Goal: Complete application form: Complete application form

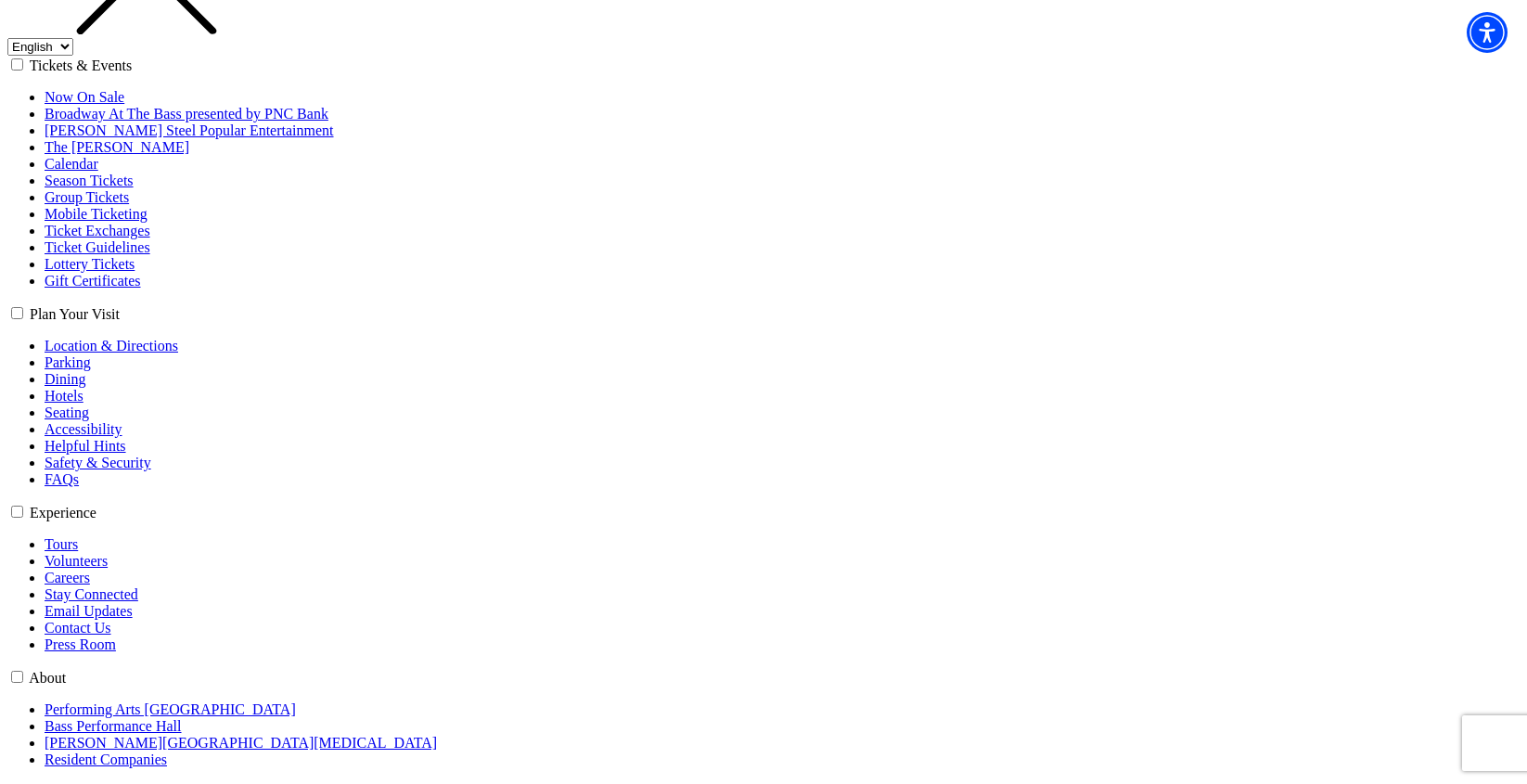
scroll to position [279, 0]
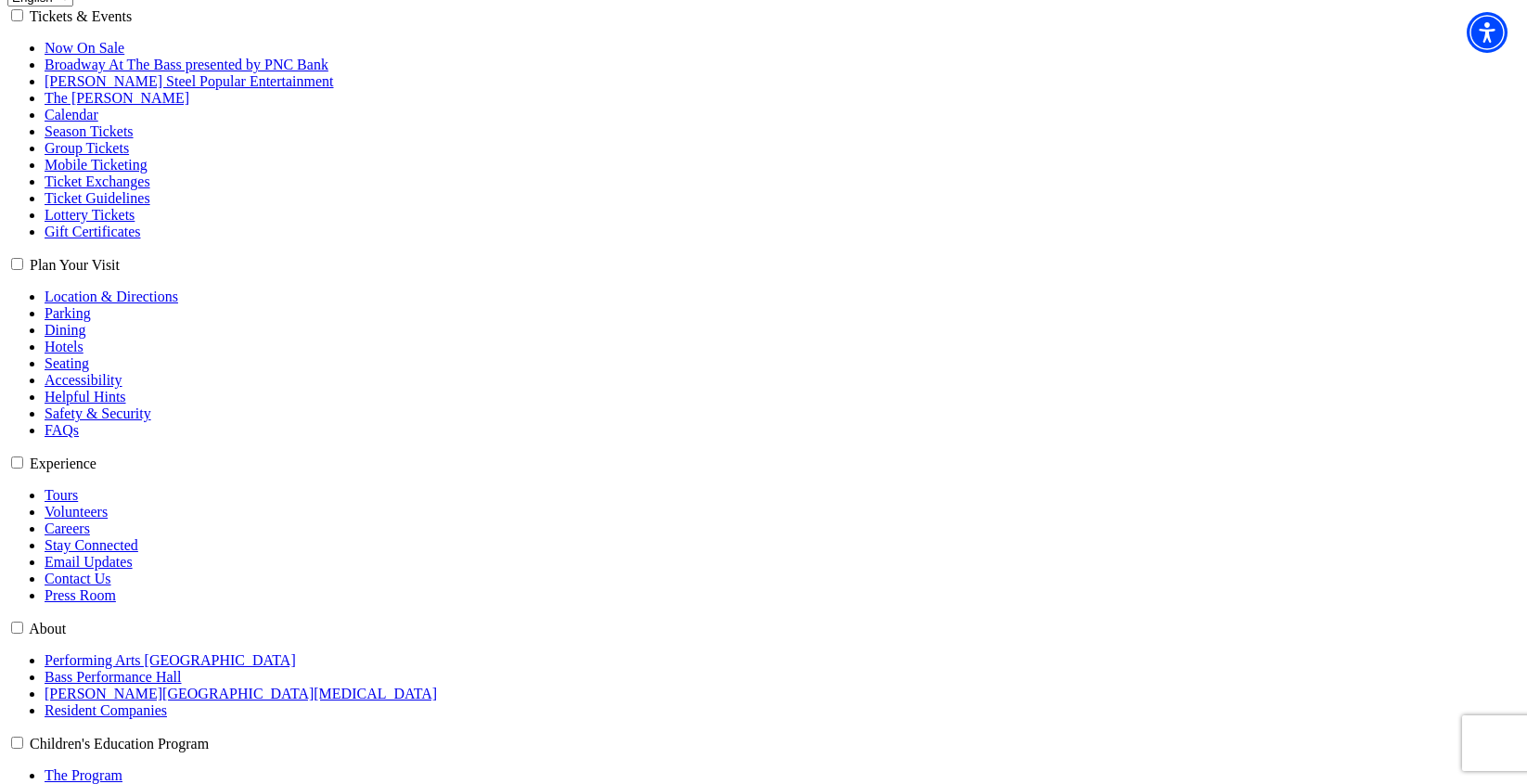
scroll to position [371, 0]
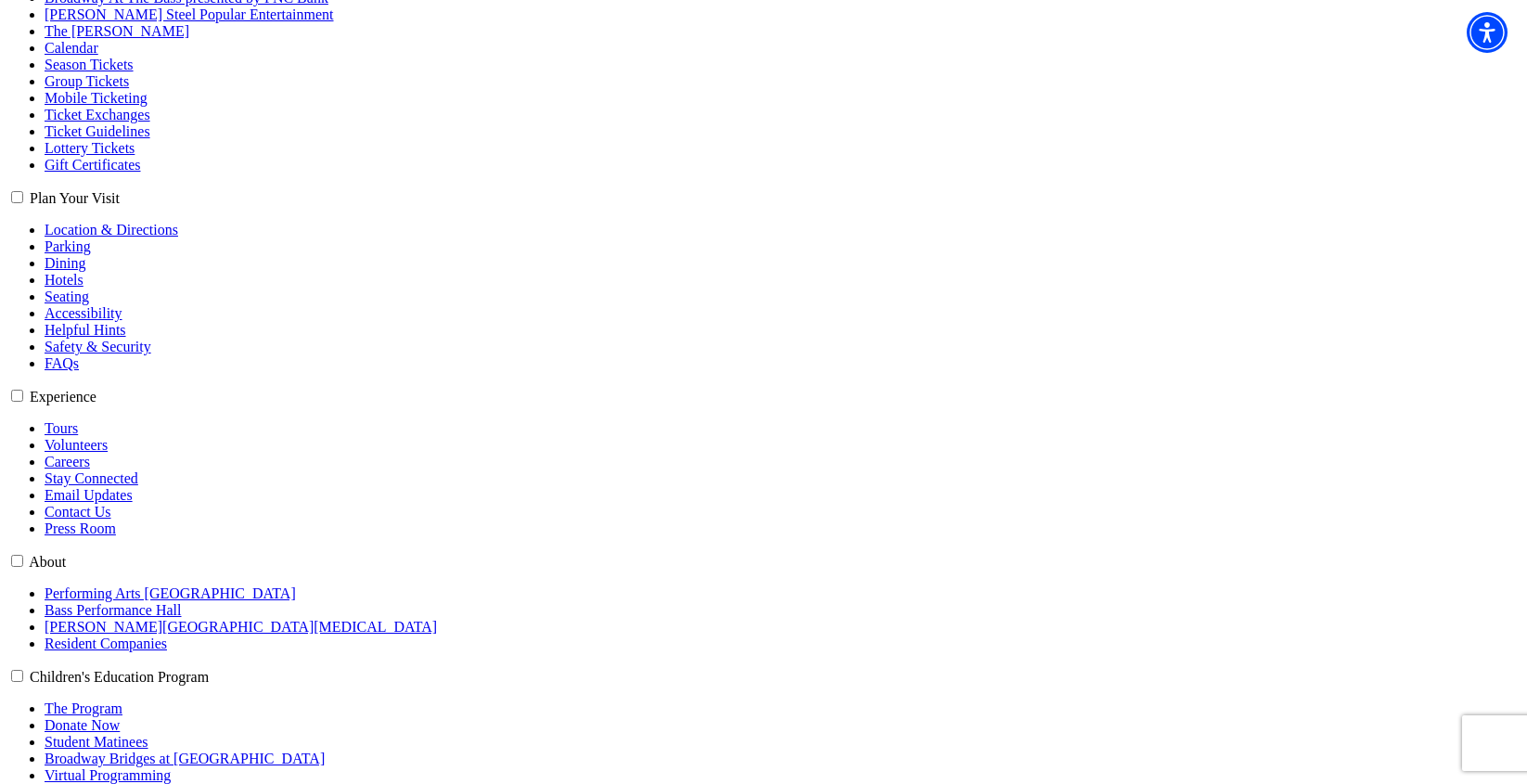
drag, startPoint x: 349, startPoint y: 439, endPoint x: 270, endPoint y: 440, distance: 79.0
copy link "Press Access"
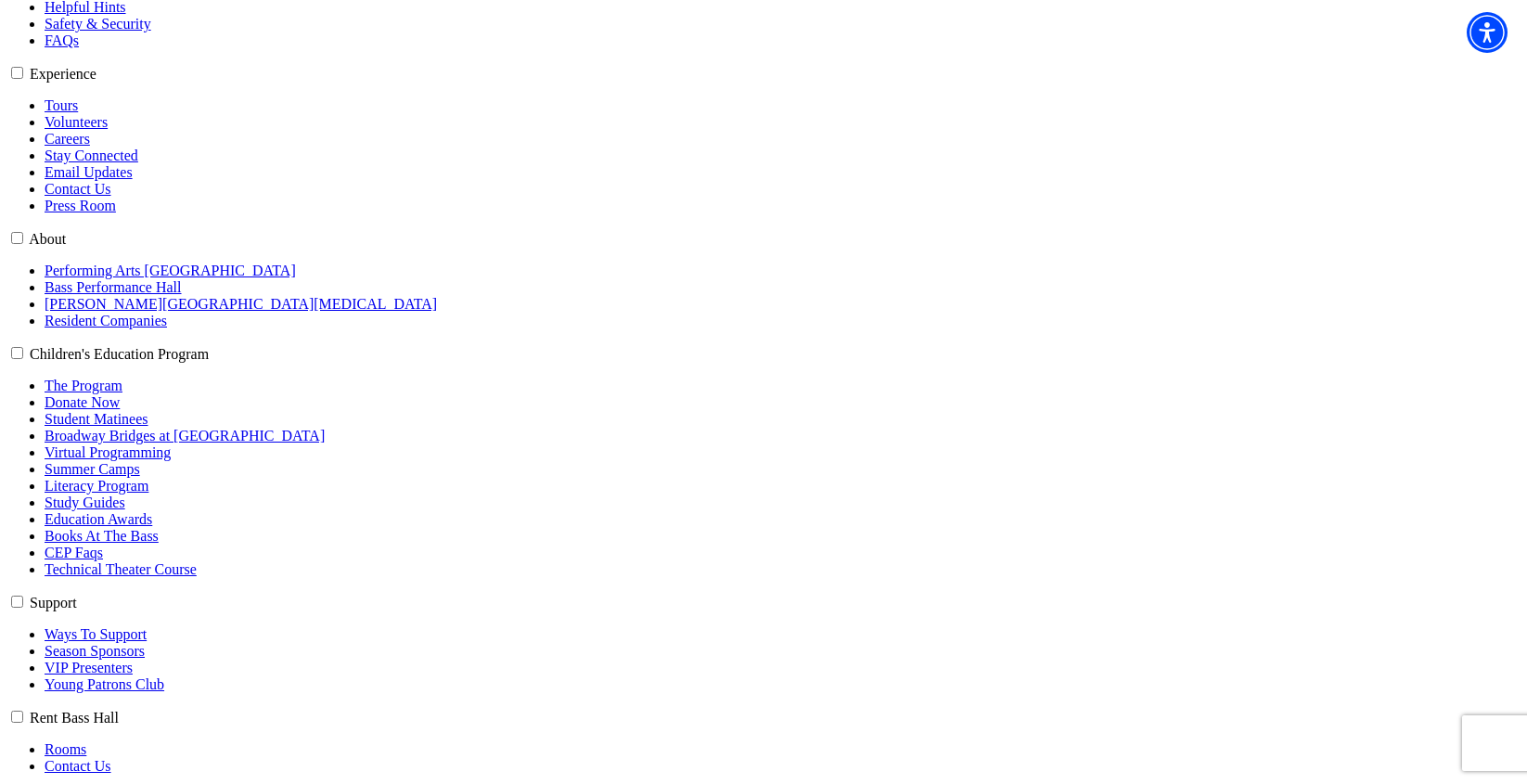
scroll to position [742, 0]
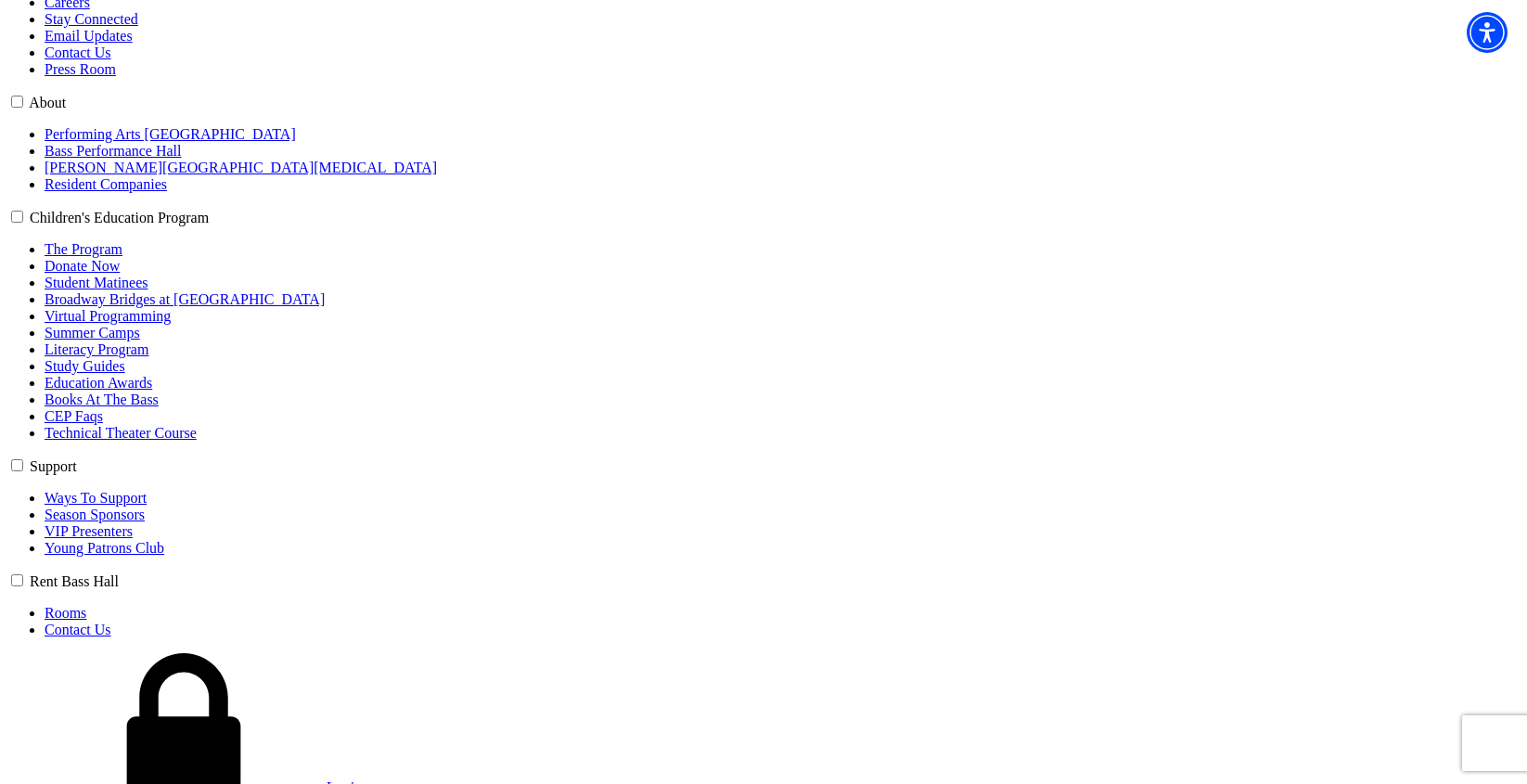
scroll to position [927, 0]
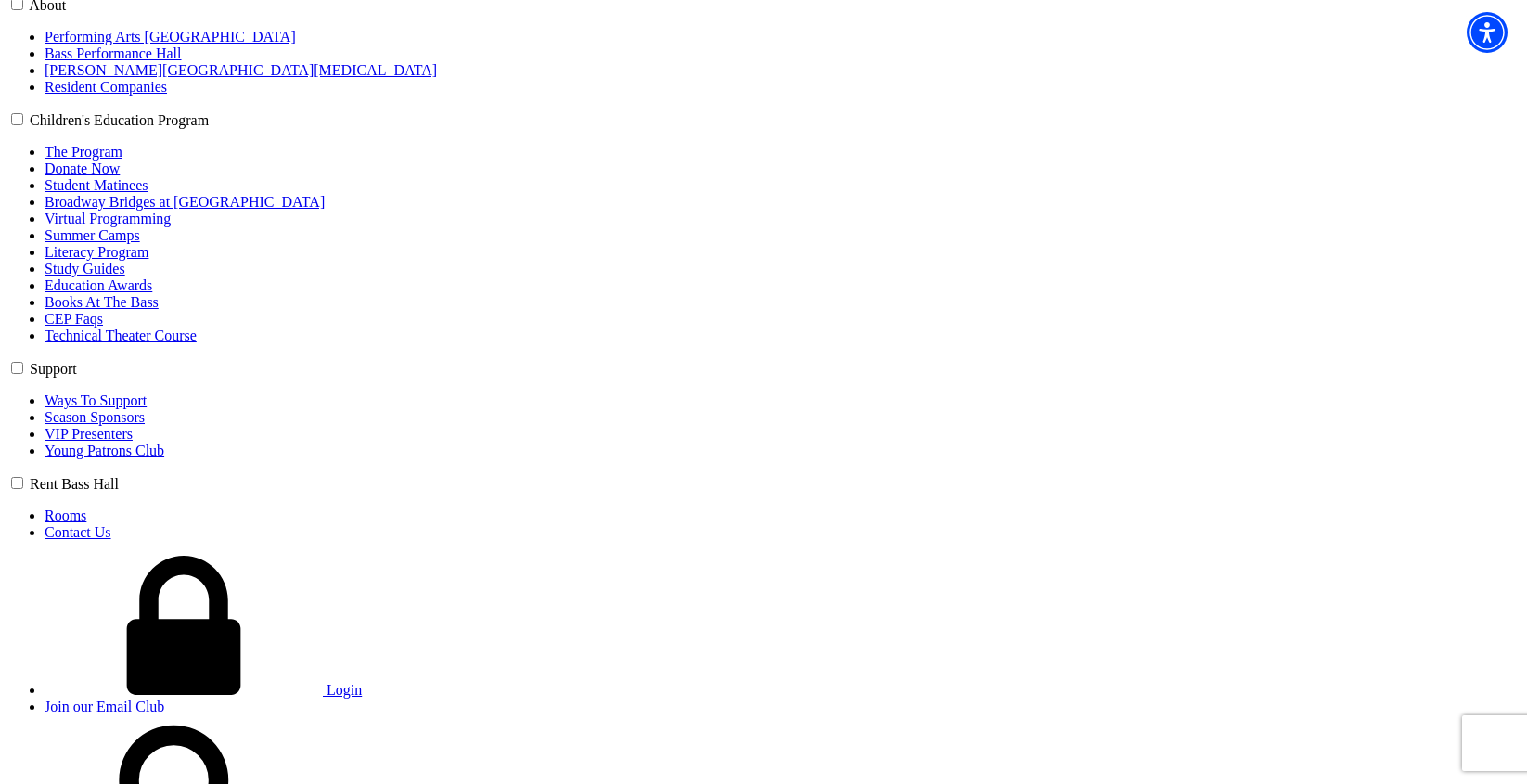
type input "[PERSON_NAME]"
type input "[PERSON_NAME][EMAIL_ADDRESS][PERSON_NAME][DOMAIN_NAME]"
type input "[PHONE_NUMBER]"
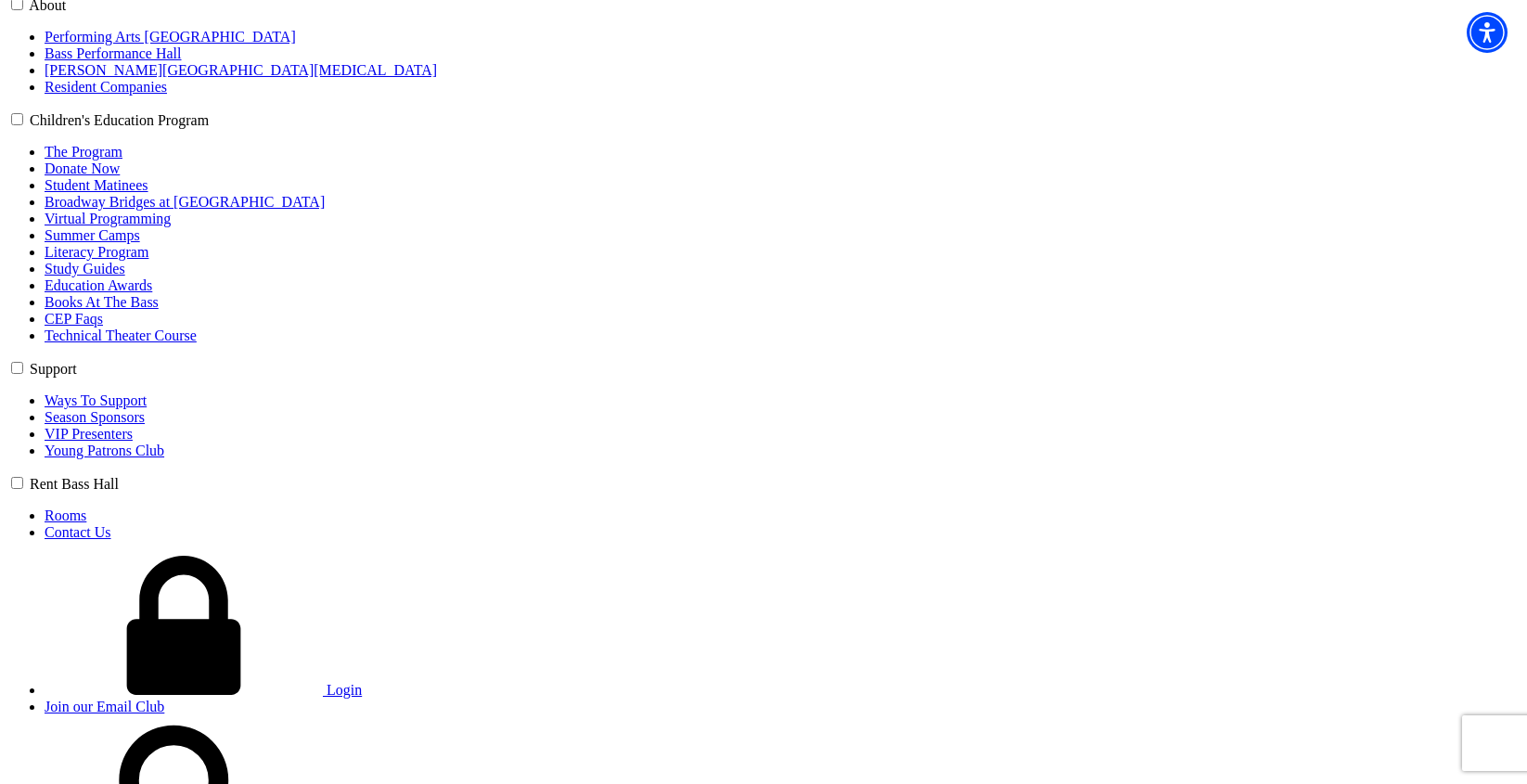
type input "Horse & Hound"
radio input "true"
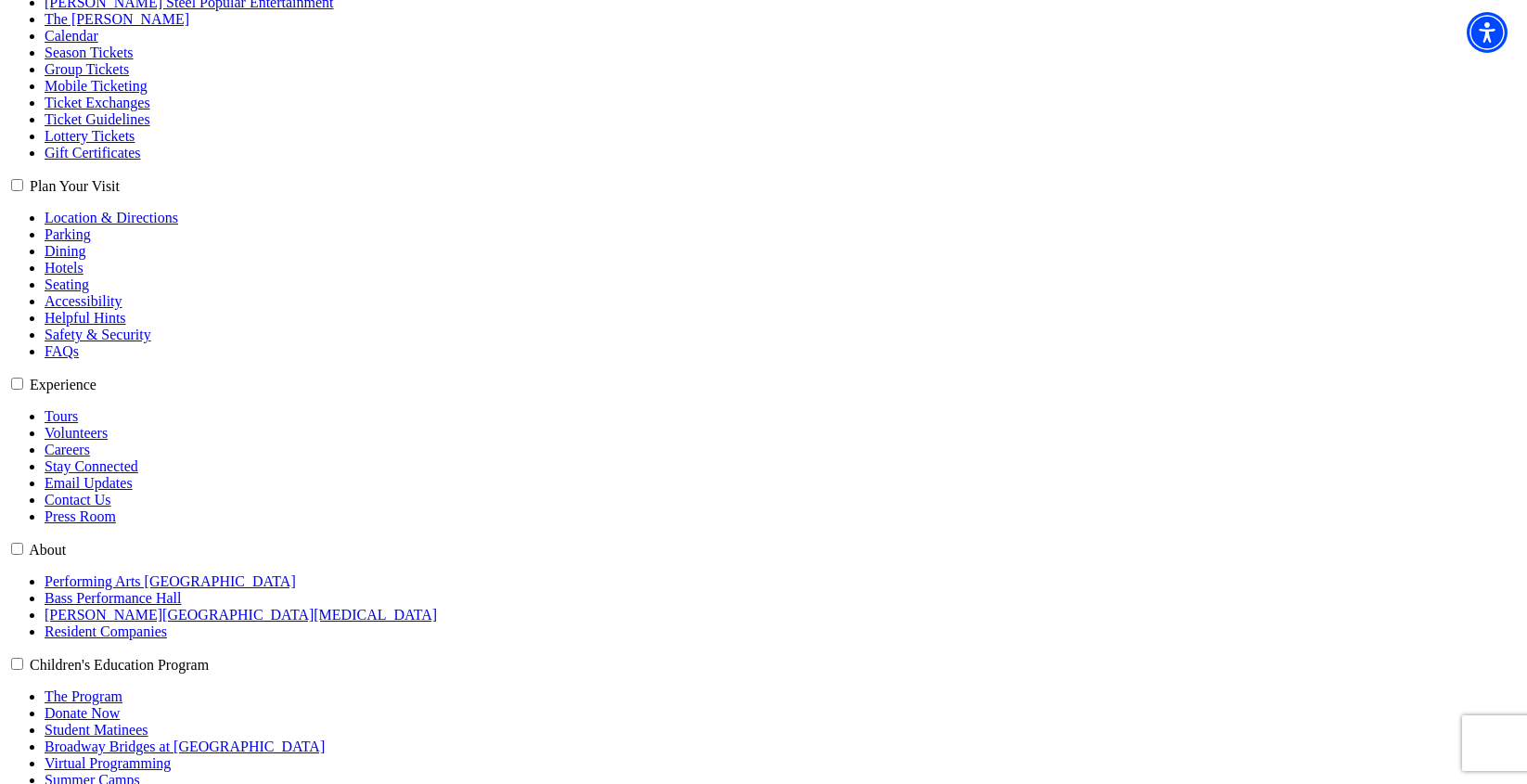
scroll to position [356, 0]
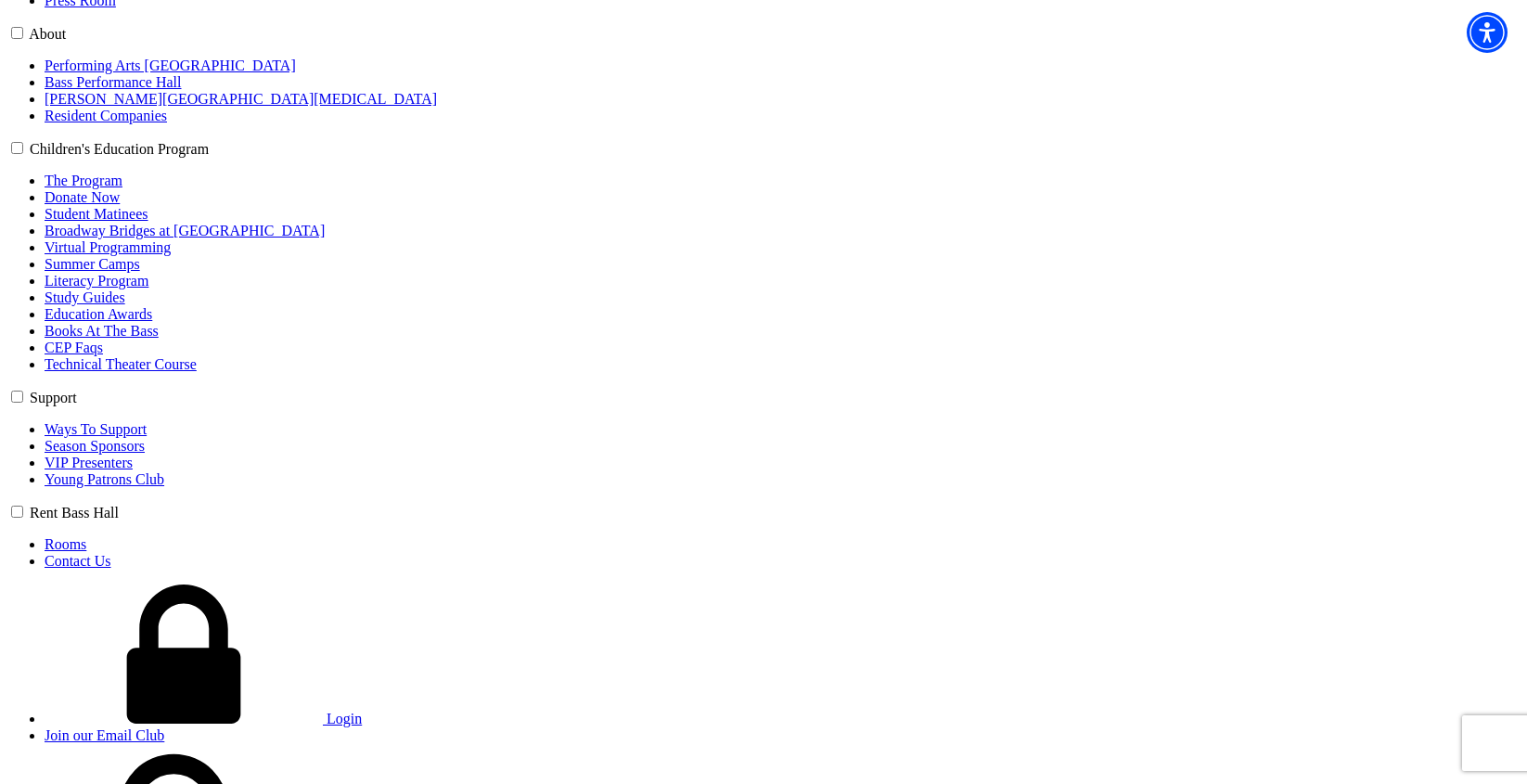
scroll to position [912, 0]
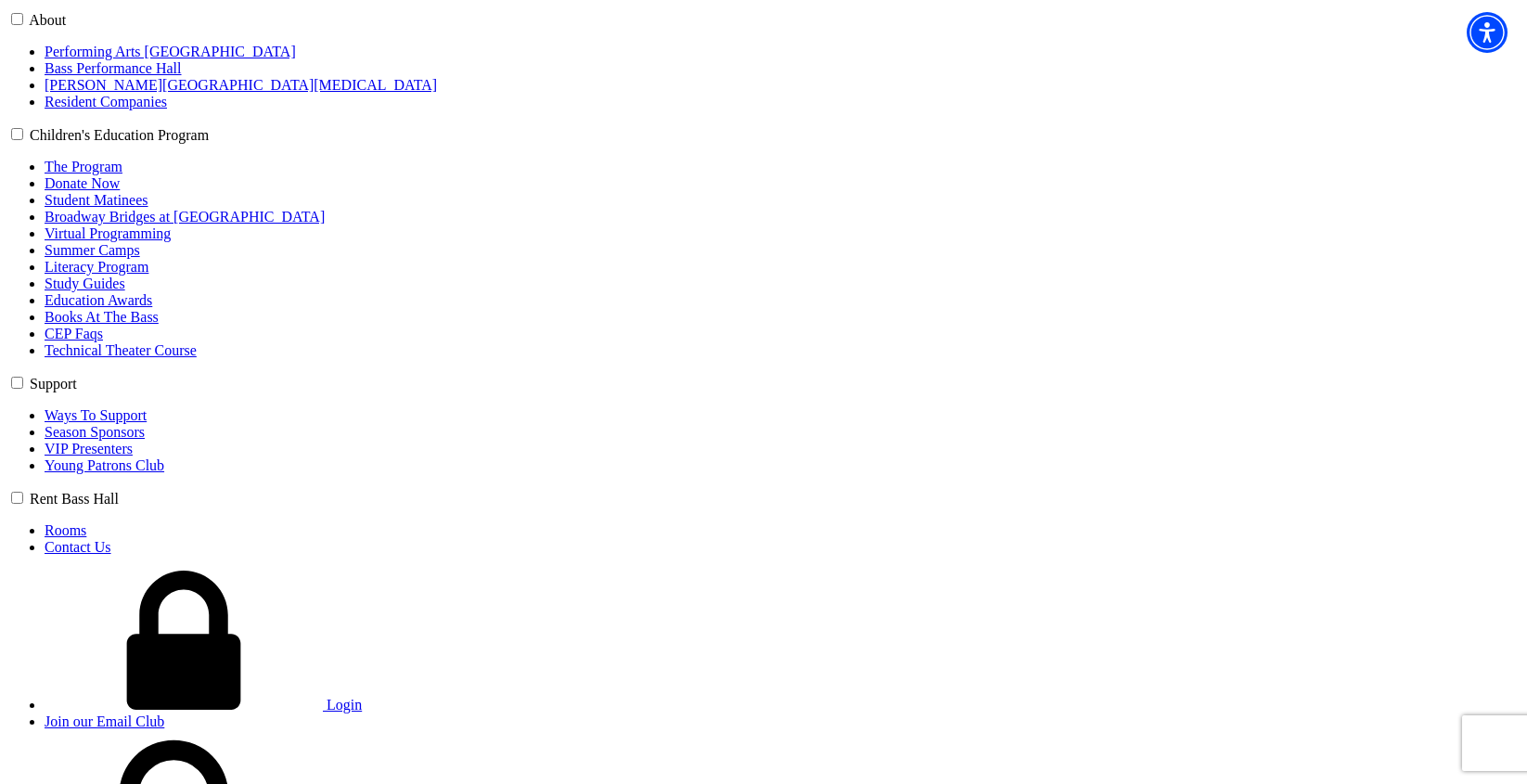
type input "[PERSON_NAME]"
type input "[PERSON_NAME][EMAIL_ADDRESS][PERSON_NAME][DOMAIN_NAME]"
type input "[PHONE_NUMBER]"
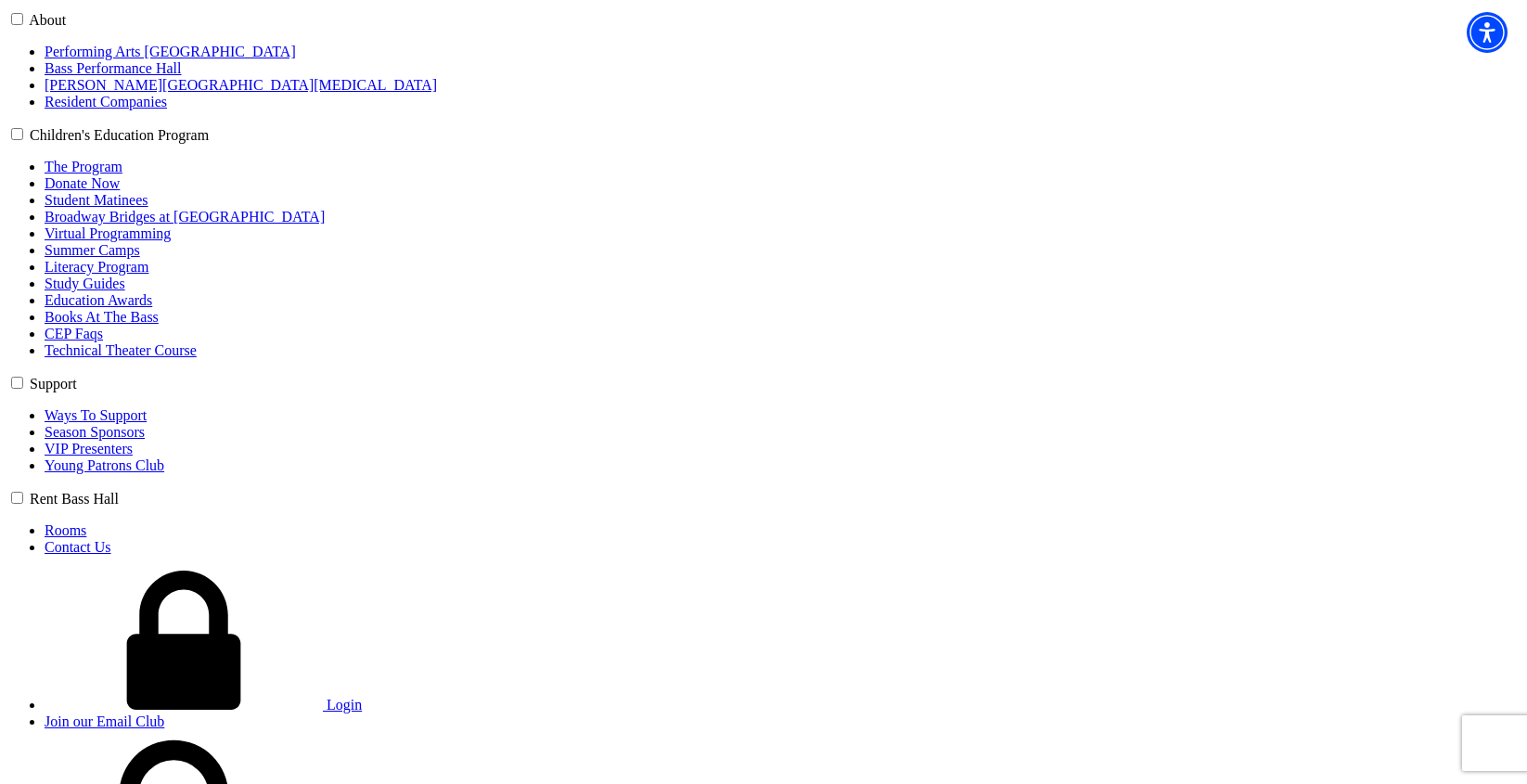
type input "Horse & Hound"
radio input "true"
